Goal: Task Accomplishment & Management: Use online tool/utility

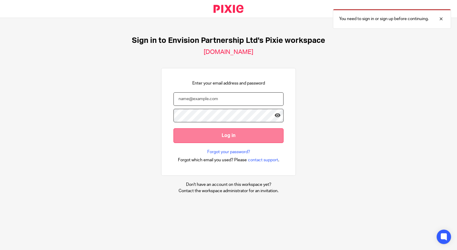
type input "[EMAIL_ADDRESS][DOMAIN_NAME]"
click at [210, 141] on input "Log in" at bounding box center [229, 135] width 110 height 15
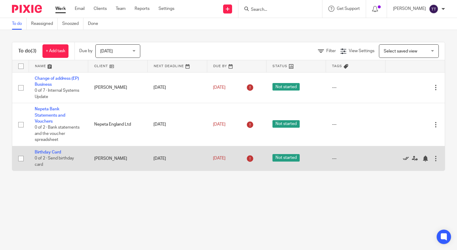
click at [403, 158] on icon at bounding box center [406, 158] width 6 height 6
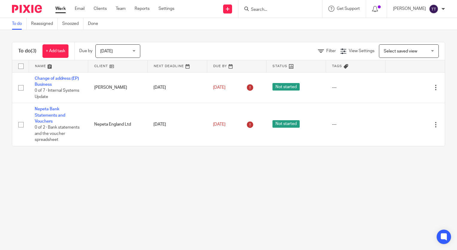
click at [63, 12] on link "Work" at bounding box center [60, 9] width 10 height 6
